Goal: Information Seeking & Learning: Find specific fact

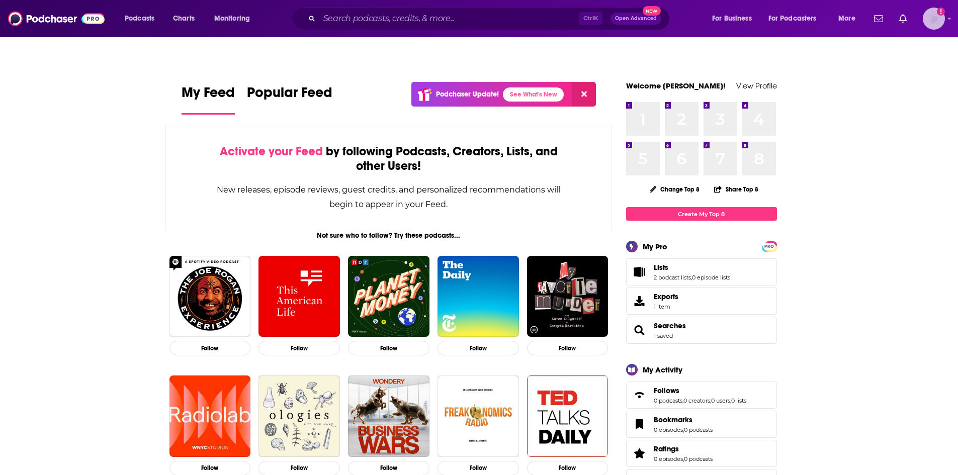
click at [941, 27] on div "Logged in as BrunswickDigital" at bounding box center [934, 19] width 22 height 22
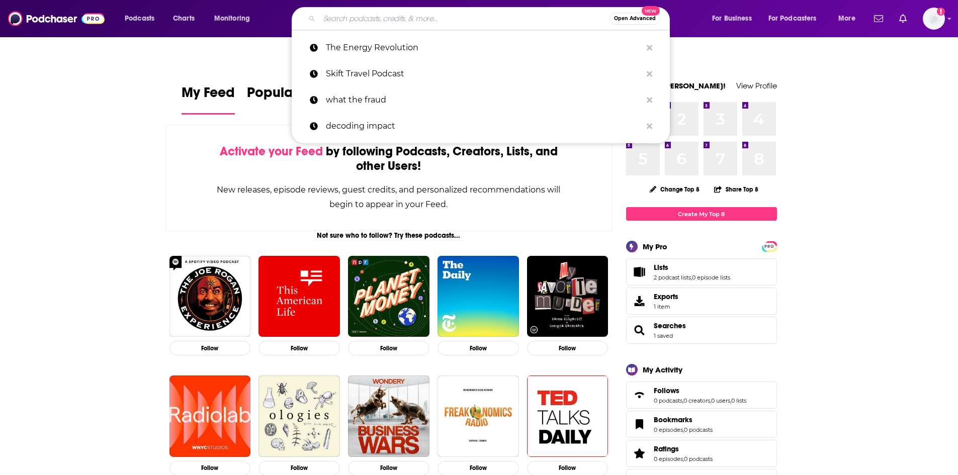
click at [442, 24] on input "Search podcasts, credits, & more..." at bounding box center [464, 19] width 290 height 16
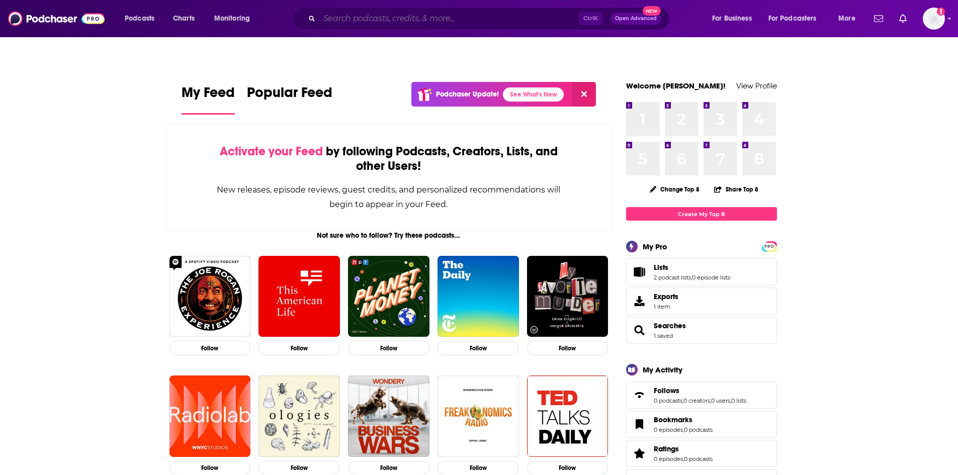
click at [401, 23] on input "Search podcasts, credits, & more..." at bounding box center [449, 19] width 260 height 16
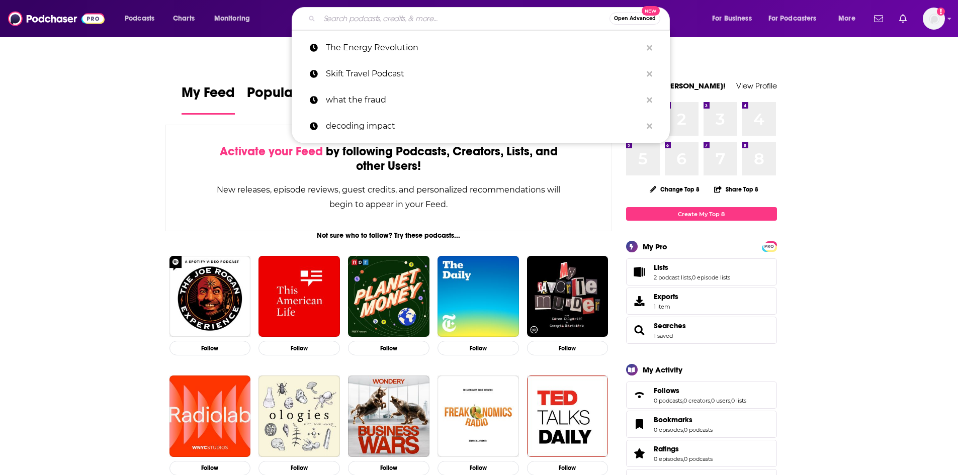
paste input "Reuters World News"
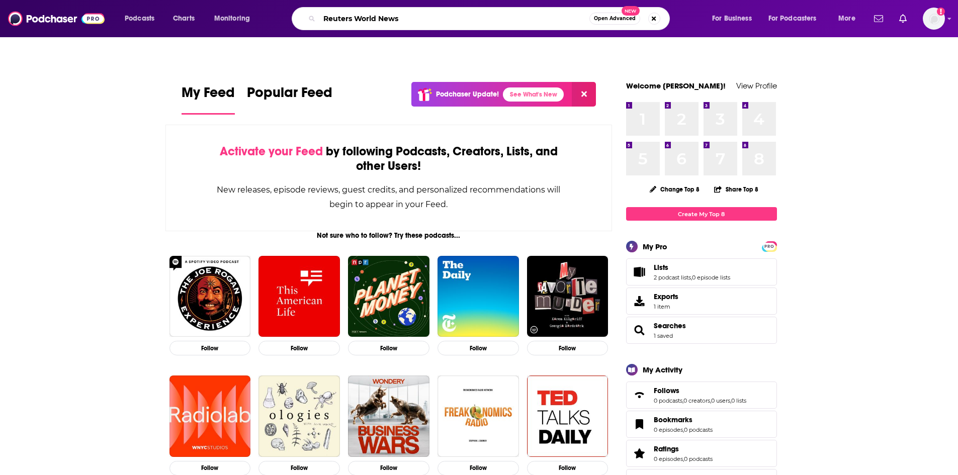
type input "Reuters World News"
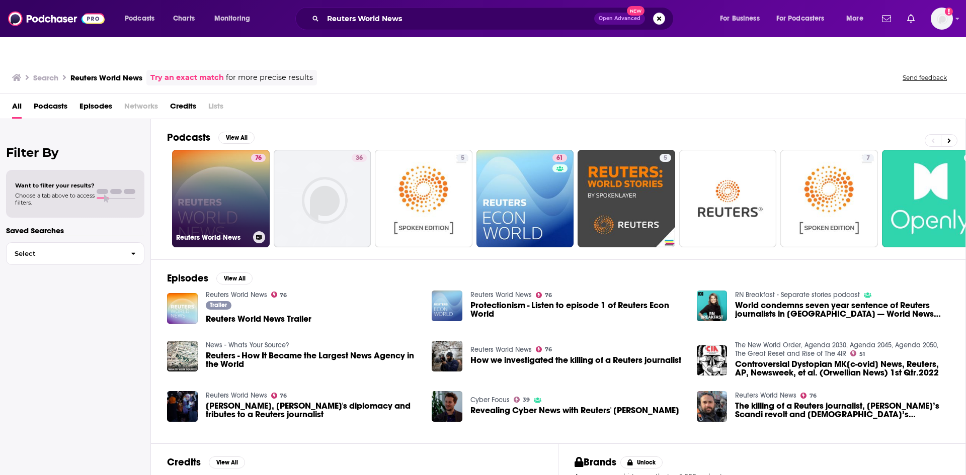
click at [229, 156] on link "76 Reuters World News" at bounding box center [221, 199] width 98 height 98
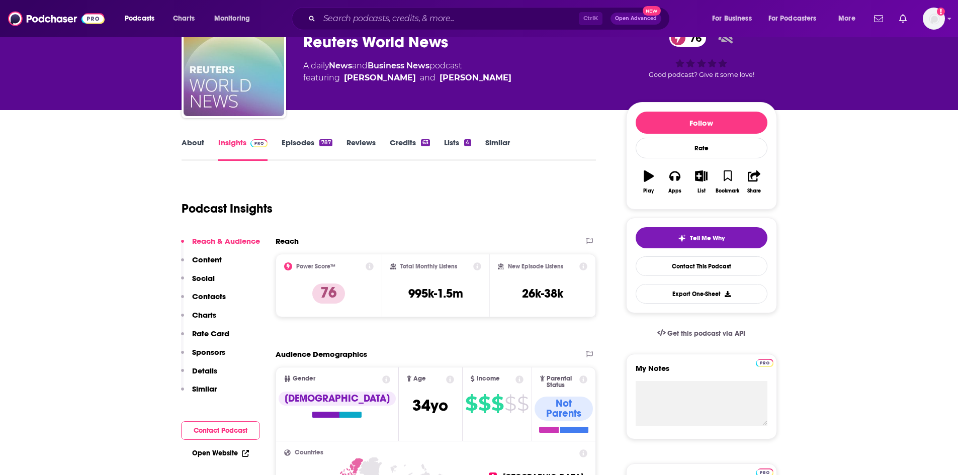
scroll to position [101, 0]
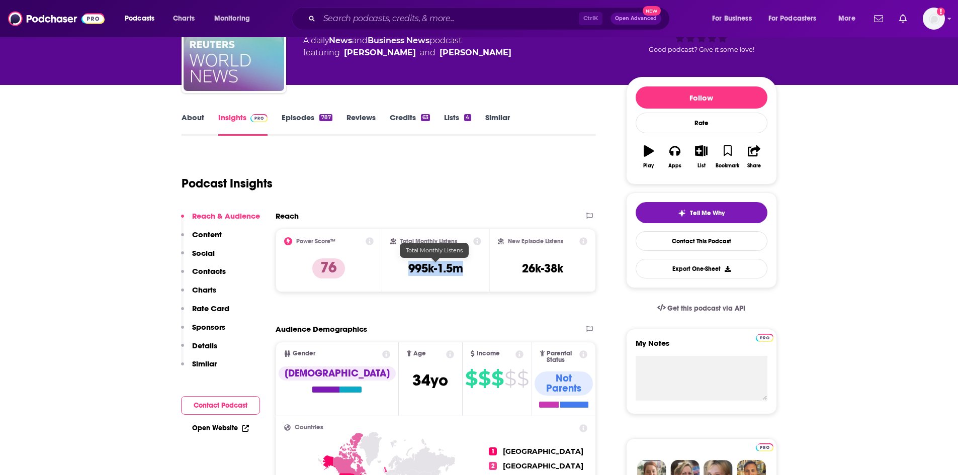
drag, startPoint x: 403, startPoint y: 244, endPoint x: 466, endPoint y: 249, distance: 62.5
click at [466, 249] on div "Total Monthly Listens 995k-1.5m" at bounding box center [435, 260] width 91 height 46
copy h3 "995k-1.5m"
drag, startPoint x: 518, startPoint y: 244, endPoint x: 565, endPoint y: 248, distance: 47.5
click at [565, 248] on div "New Episode Listens 26k-38k" at bounding box center [543, 260] width 90 height 46
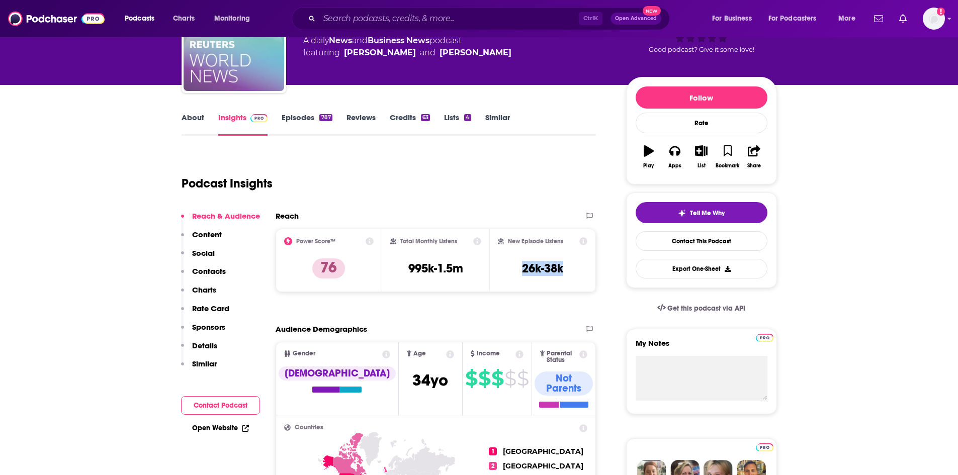
copy h3 "26k-38k"
